Goal: Information Seeking & Learning: Learn about a topic

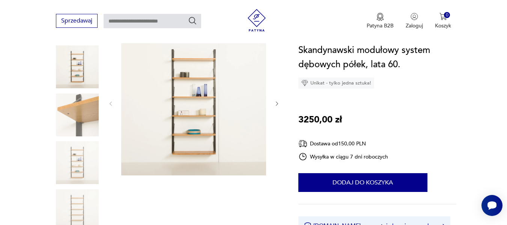
click at [278, 103] on icon "button" at bounding box center [277, 104] width 6 height 6
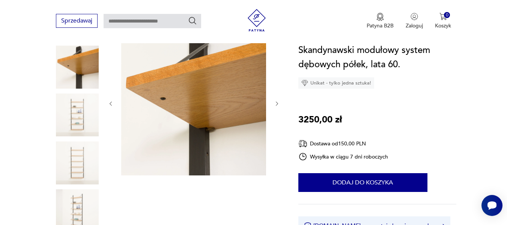
click at [278, 103] on icon "button" at bounding box center [277, 104] width 6 height 6
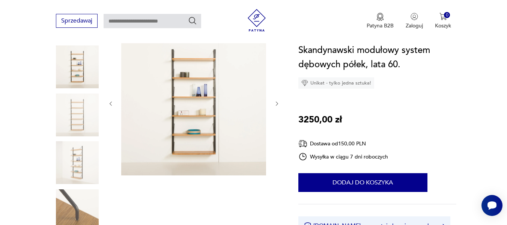
click at [278, 103] on icon "button" at bounding box center [277, 104] width 6 height 6
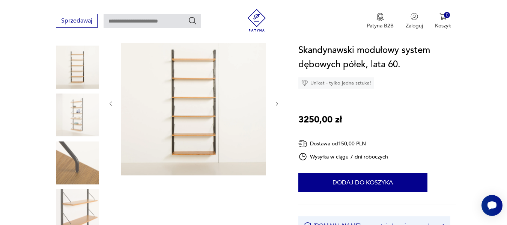
click at [278, 103] on icon "button" at bounding box center [277, 104] width 6 height 6
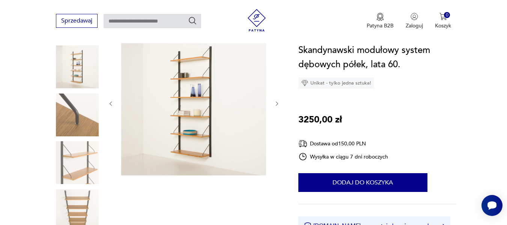
click at [278, 103] on icon "button" at bounding box center [277, 104] width 6 height 6
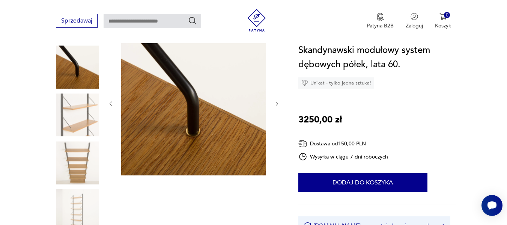
click at [278, 103] on icon "button" at bounding box center [277, 104] width 6 height 6
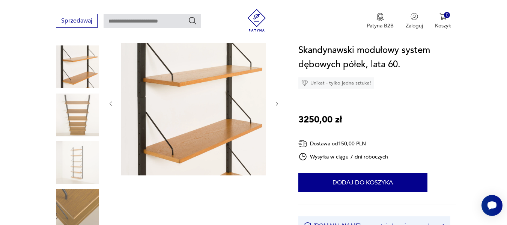
click at [278, 103] on icon "button" at bounding box center [277, 104] width 6 height 6
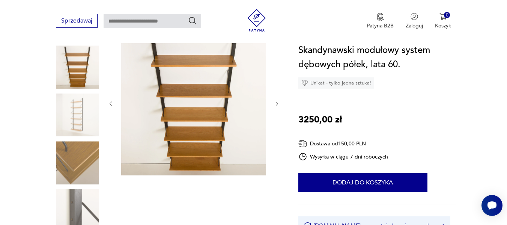
click at [278, 103] on icon "button" at bounding box center [277, 104] width 6 height 6
